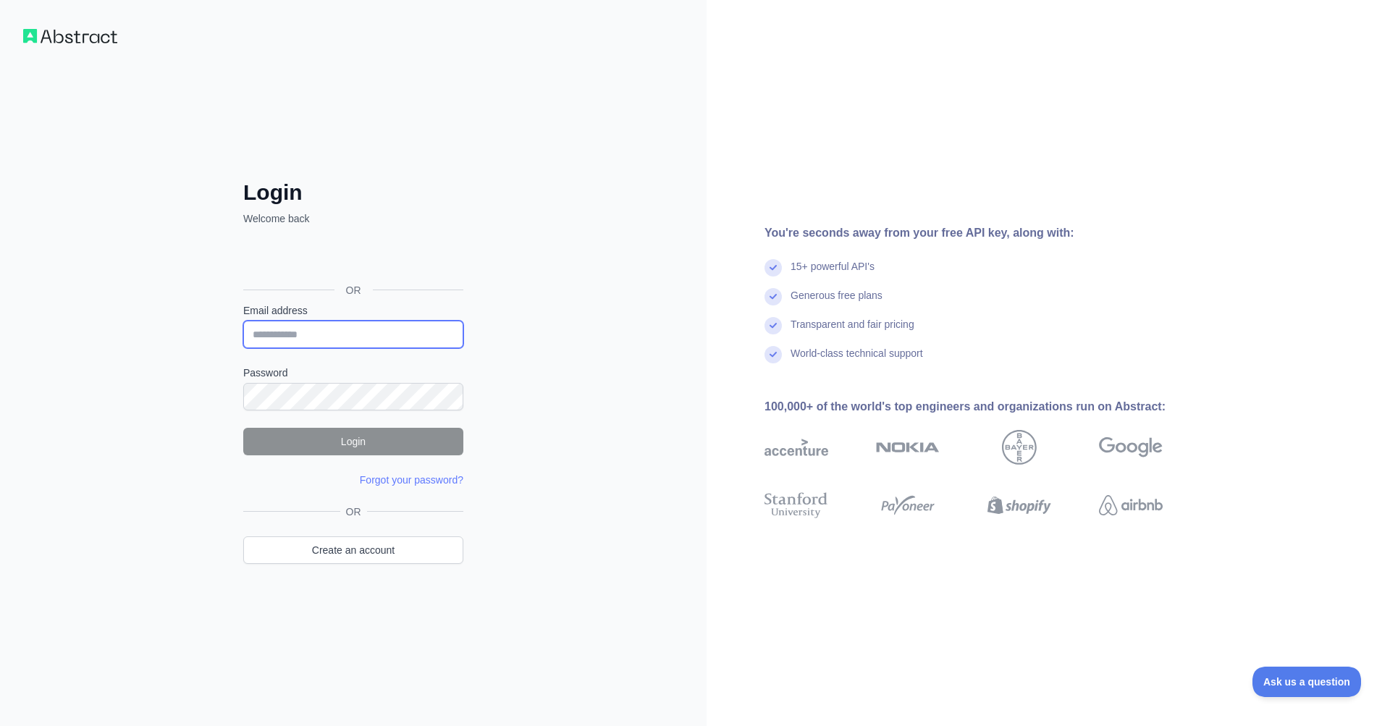
type input "**********"
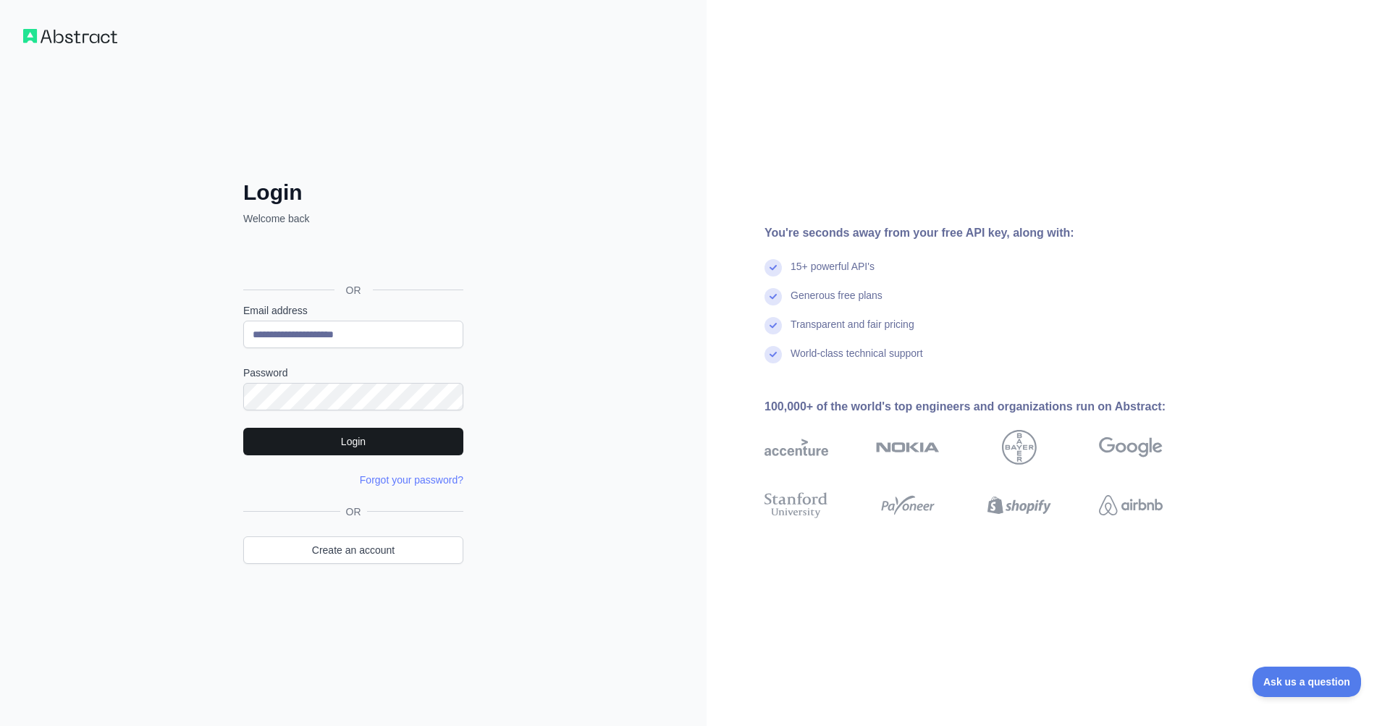
click at [375, 445] on button "Login" at bounding box center [353, 442] width 220 height 28
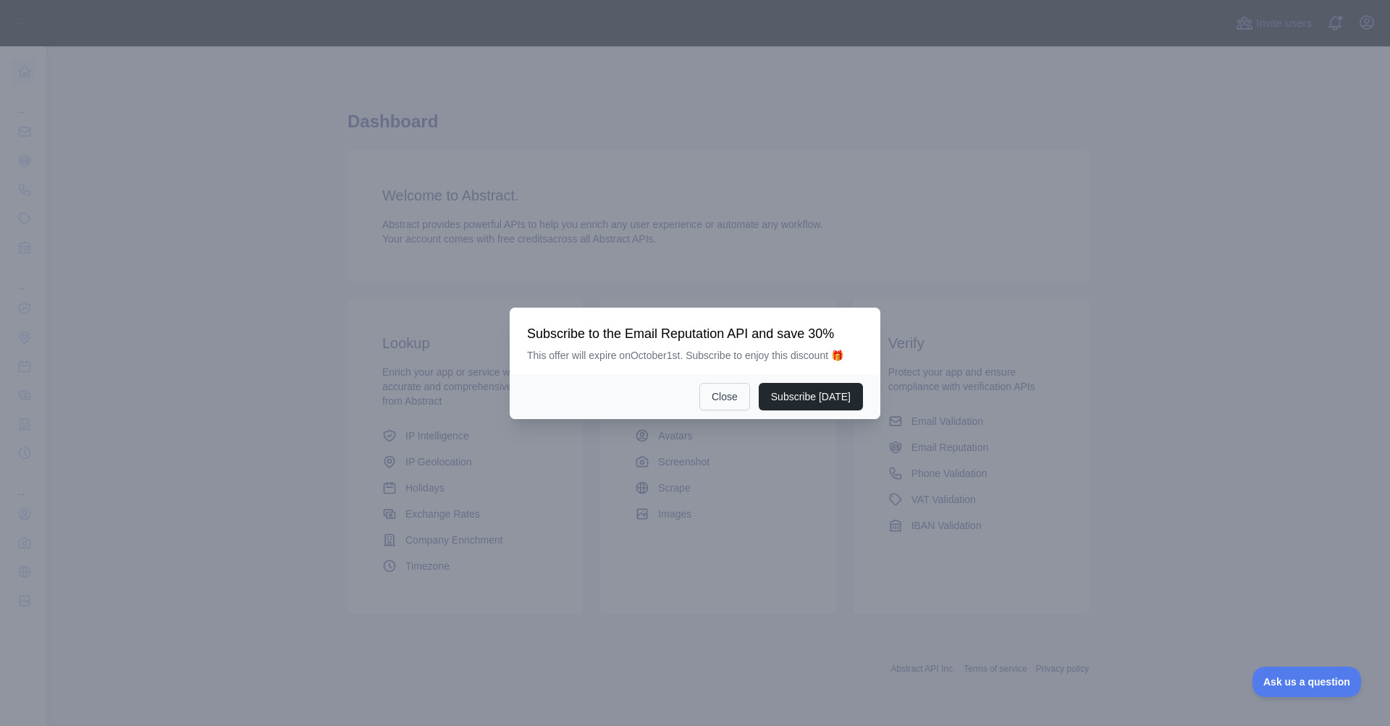
click at [728, 405] on button "Close" at bounding box center [724, 397] width 51 height 28
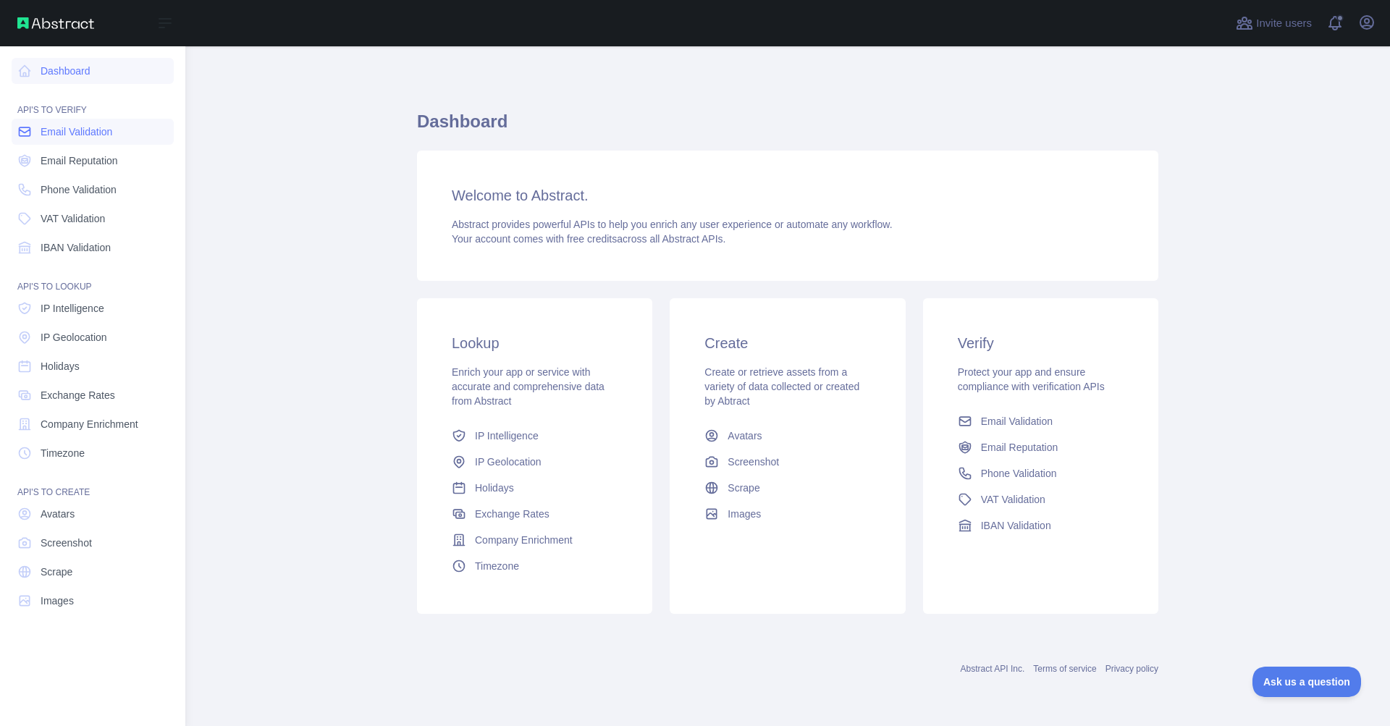
click at [120, 141] on link "Email Validation" at bounding box center [93, 132] width 162 height 26
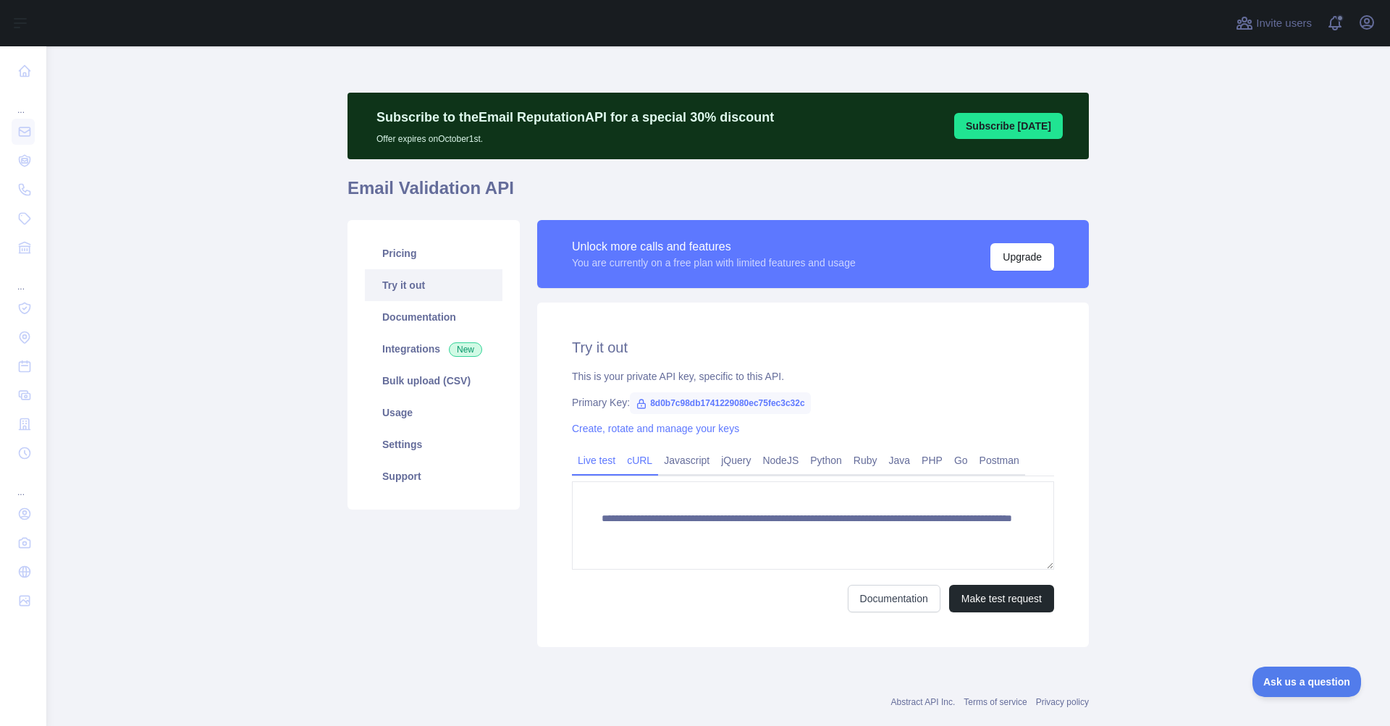
click at [639, 461] on link "cURL" at bounding box center [639, 460] width 37 height 23
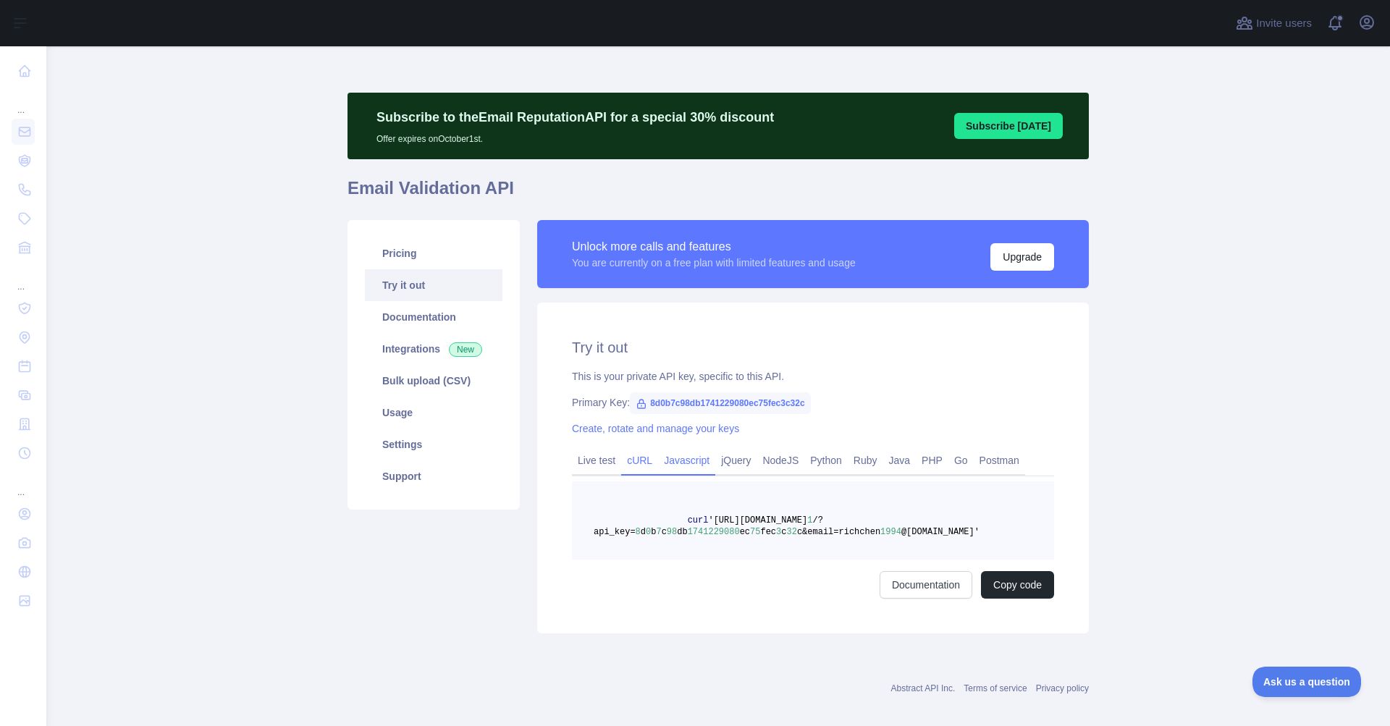
click at [684, 464] on link "Javascript" at bounding box center [686, 460] width 57 height 23
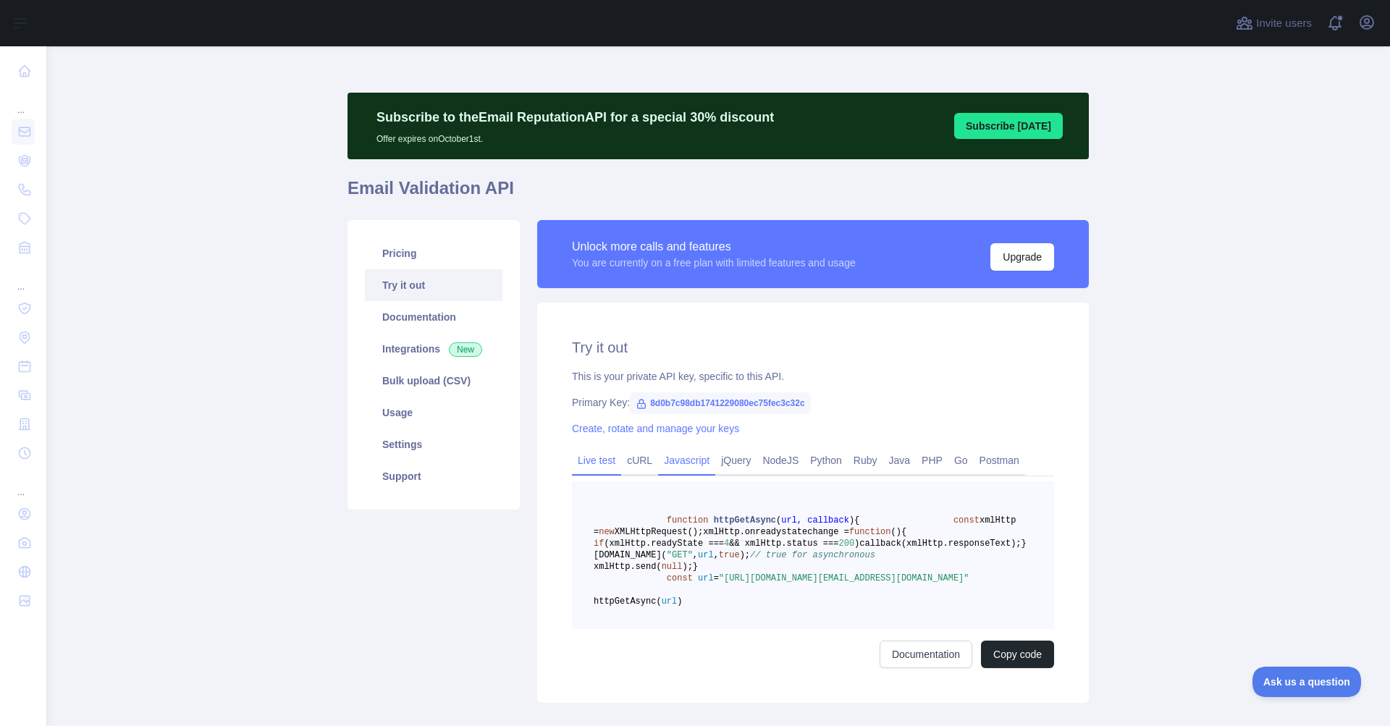
click at [581, 463] on link "Live test" at bounding box center [596, 460] width 49 height 23
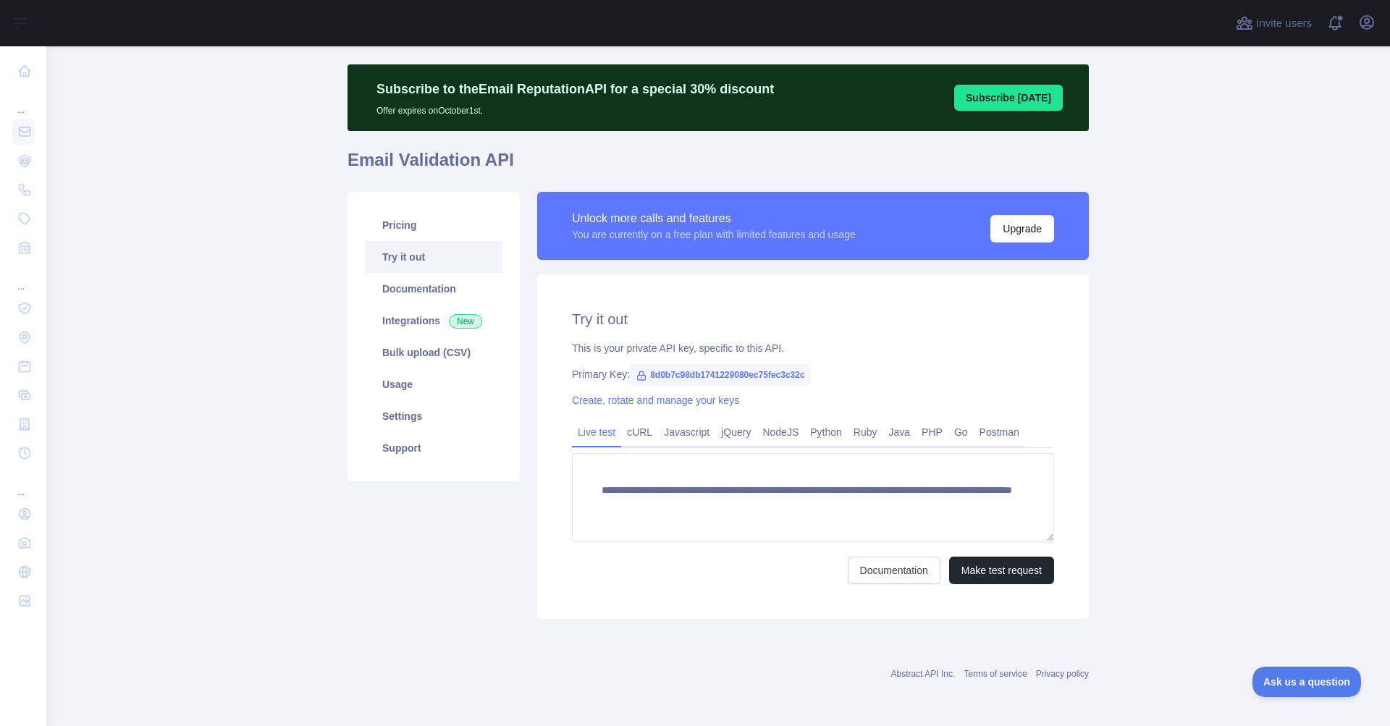
scroll to position [28, 0]
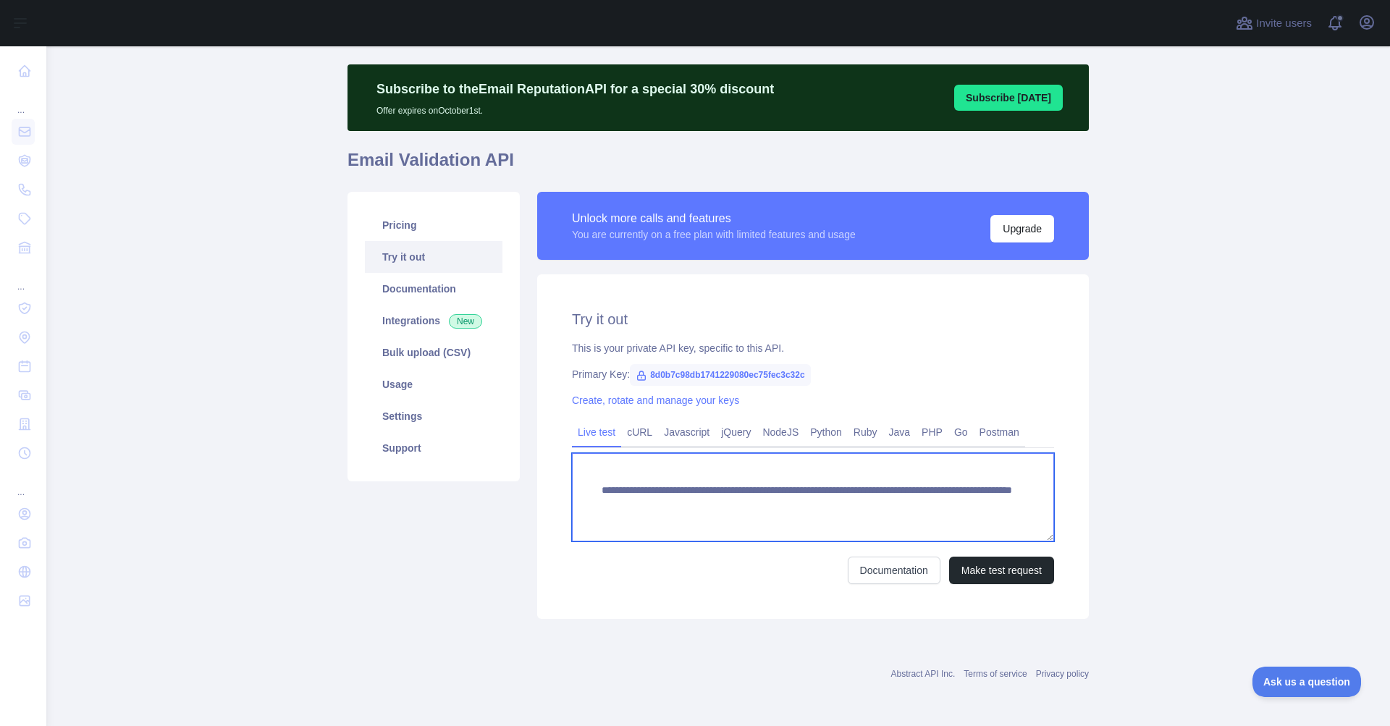
click at [921, 510] on textarea "**********" at bounding box center [813, 497] width 482 height 88
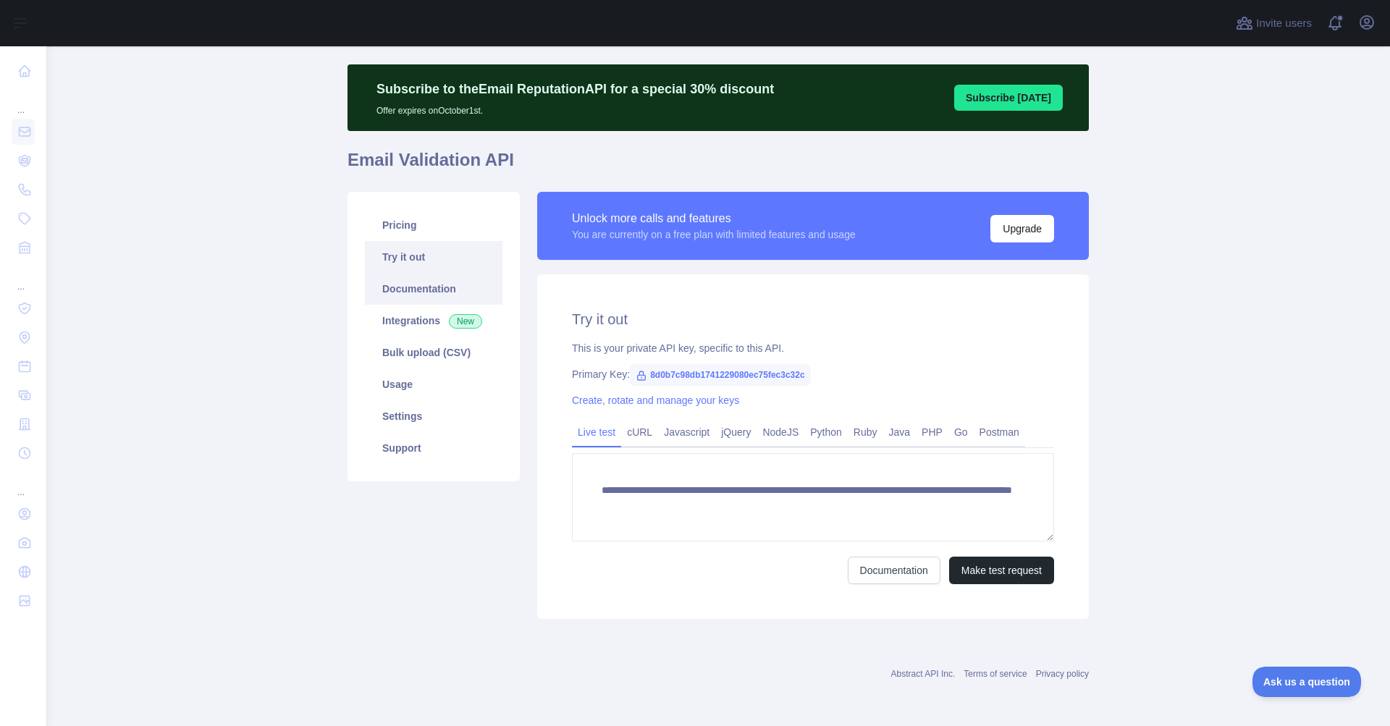
click at [406, 298] on link "Documentation" at bounding box center [434, 289] width 138 height 32
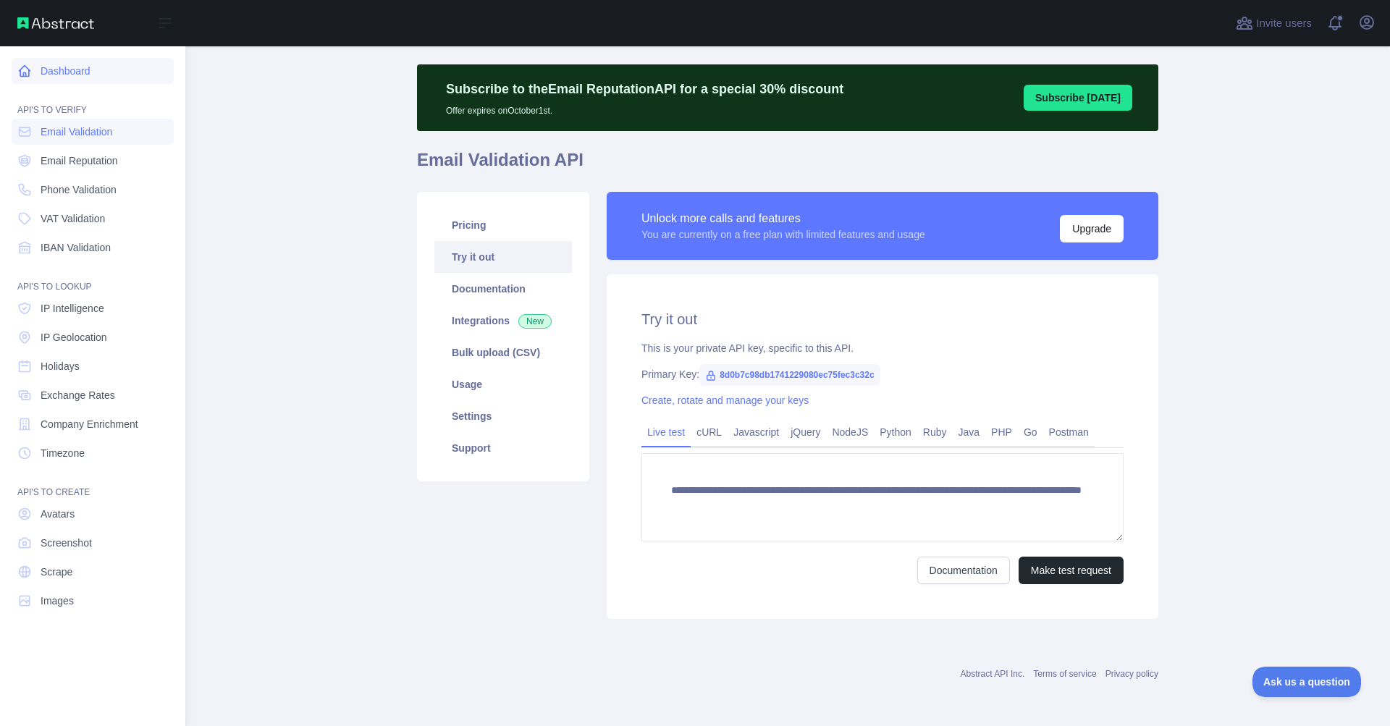
click at [93, 74] on link "Dashboard" at bounding box center [93, 71] width 162 height 26
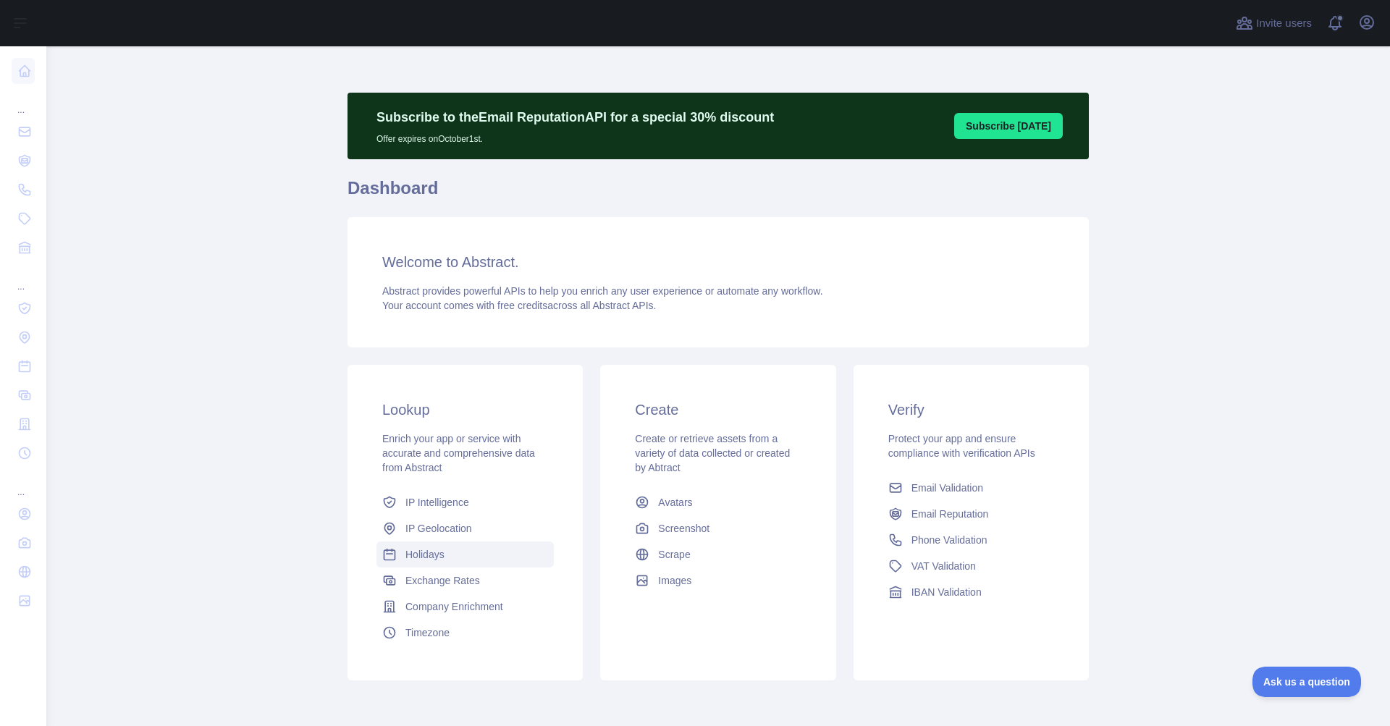
click at [459, 563] on link "Holidays" at bounding box center [465, 555] width 177 height 26
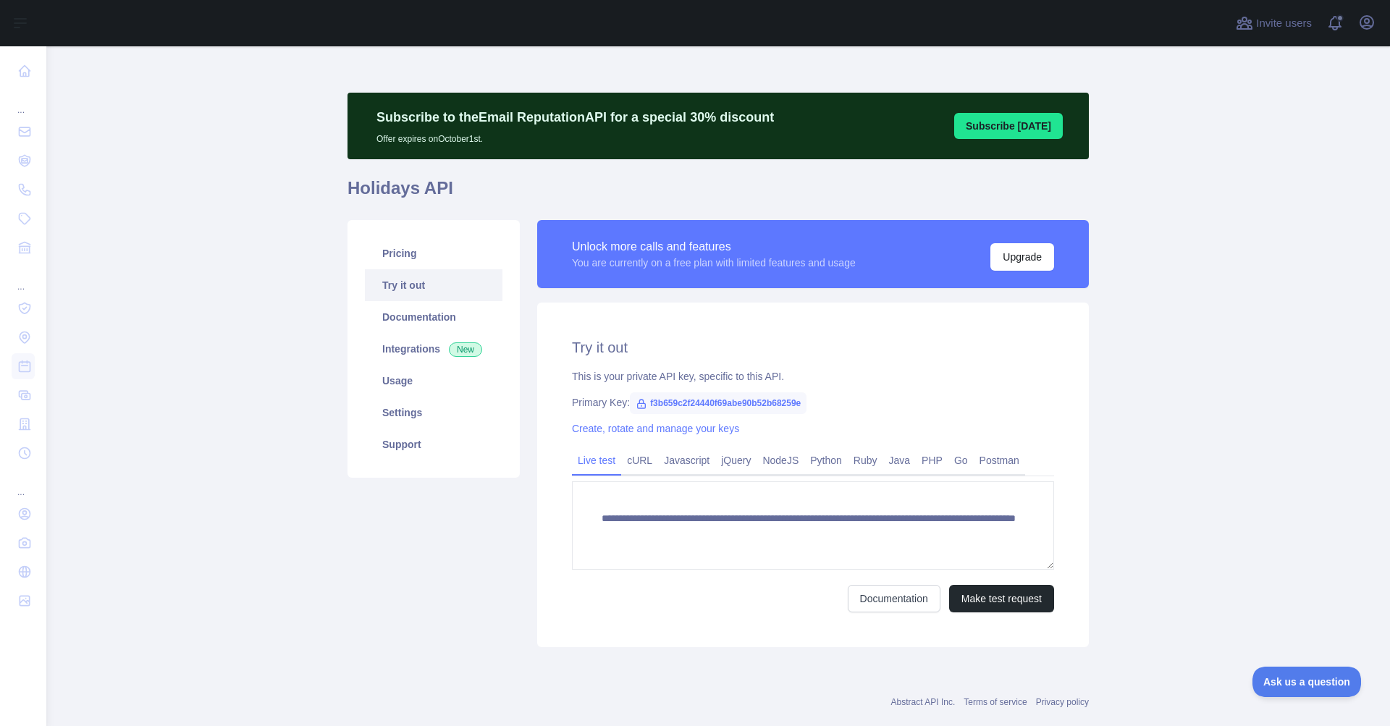
drag, startPoint x: 1009, startPoint y: 604, endPoint x: 282, endPoint y: 597, distance: 727.8
click at [281, 597] on main "**********" at bounding box center [718, 386] width 1344 height 680
click at [405, 316] on link "Documentation" at bounding box center [434, 317] width 138 height 32
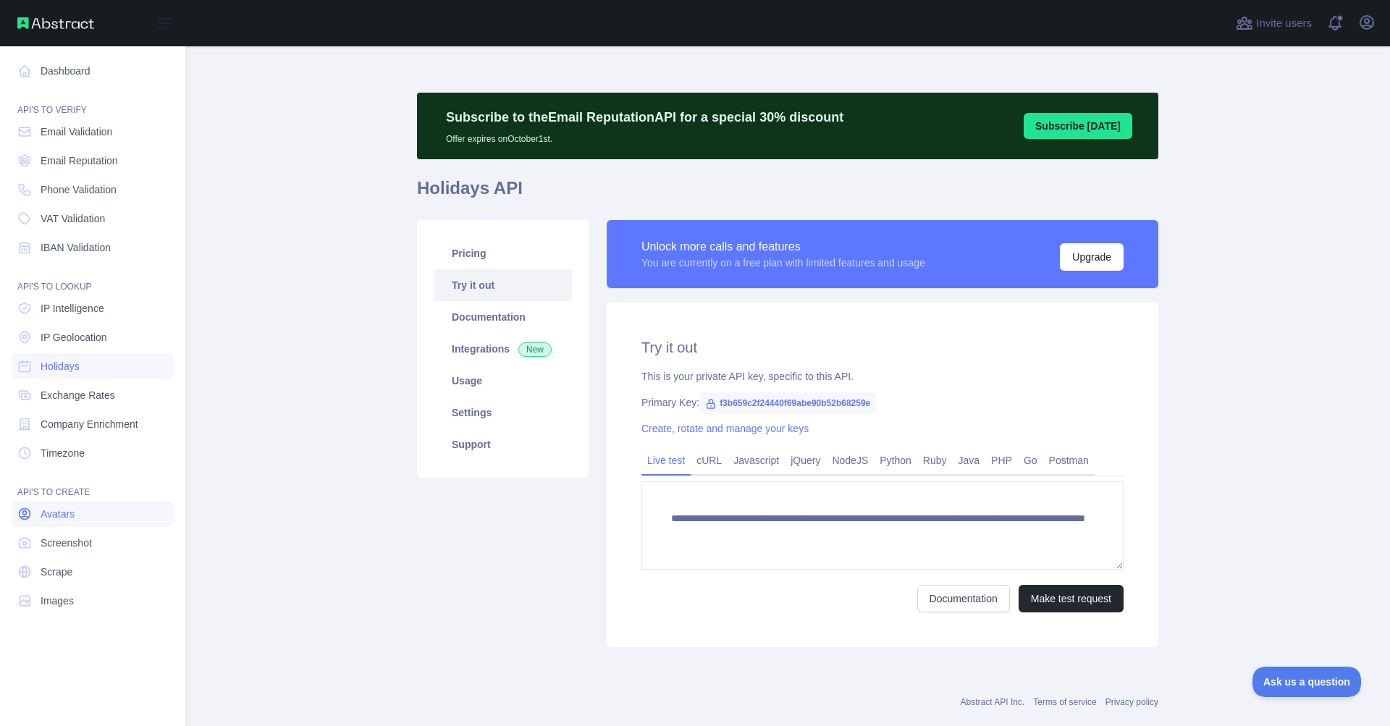
click at [99, 526] on link "Avatars" at bounding box center [93, 514] width 162 height 26
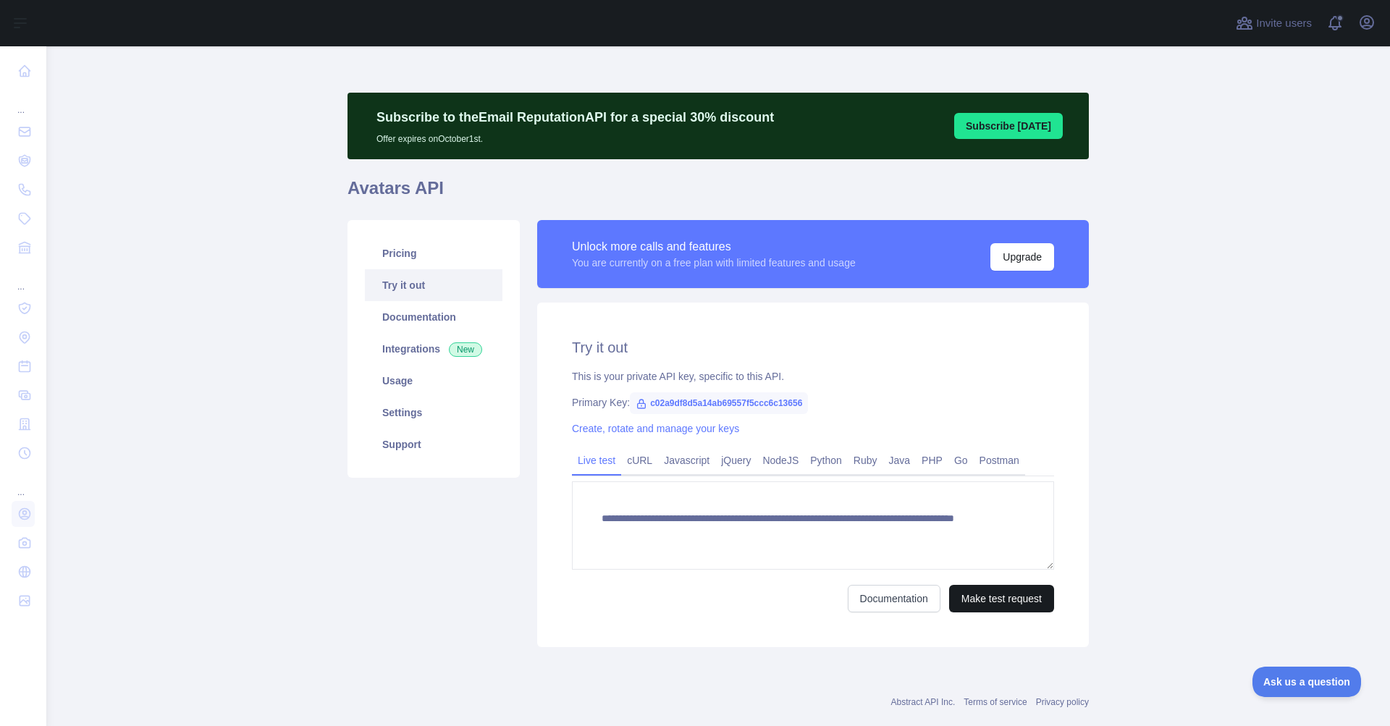
click at [983, 594] on button "Make test request" at bounding box center [1001, 599] width 105 height 28
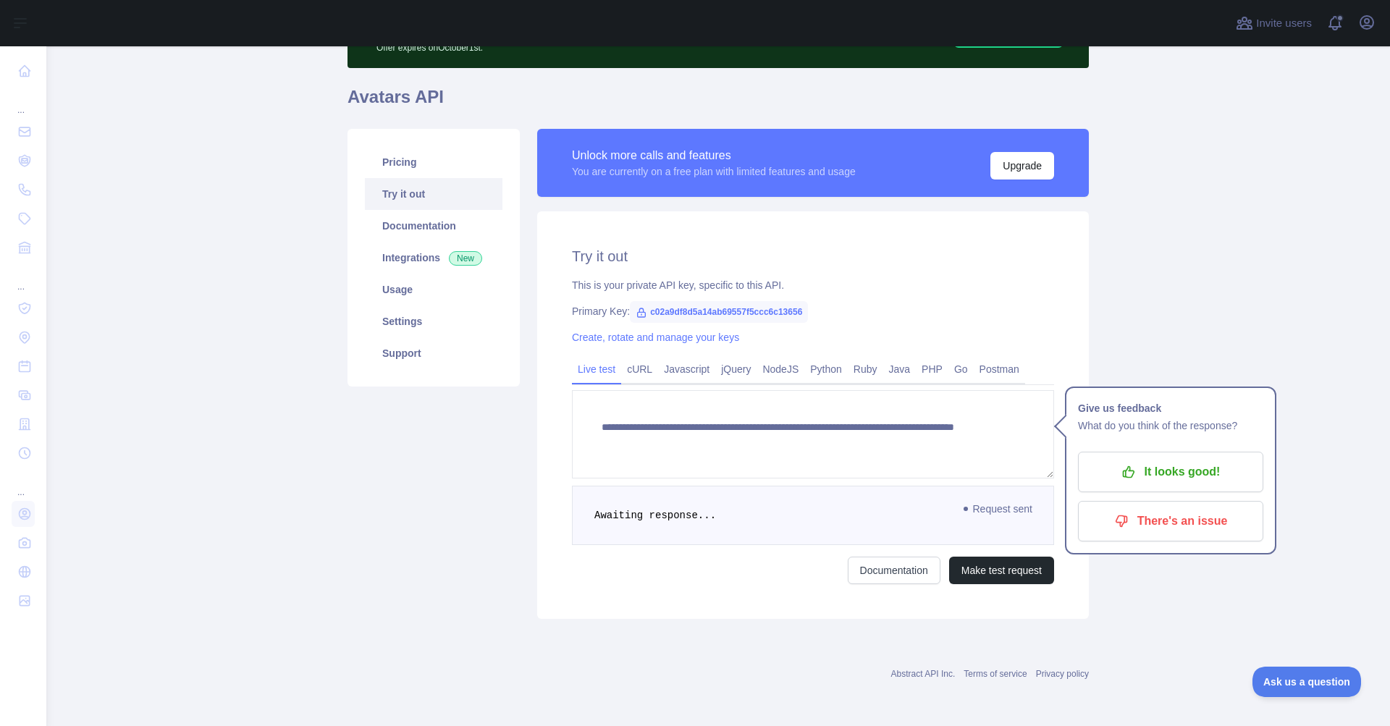
scroll to position [91, 0]
